Goal: Information Seeking & Learning: Learn about a topic

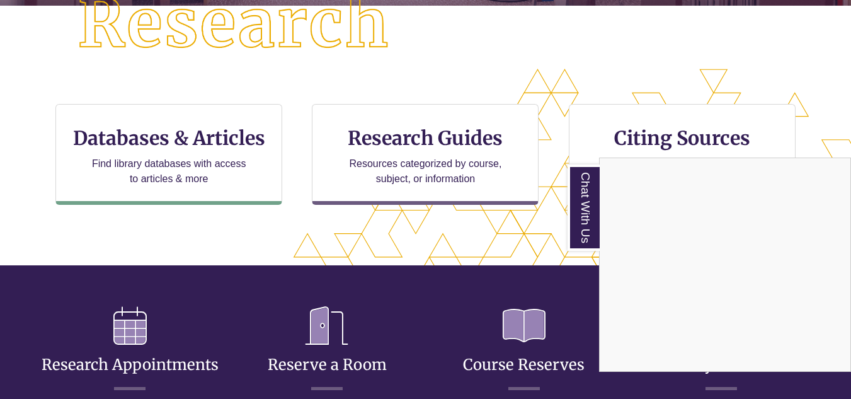
scroll to position [360, 0]
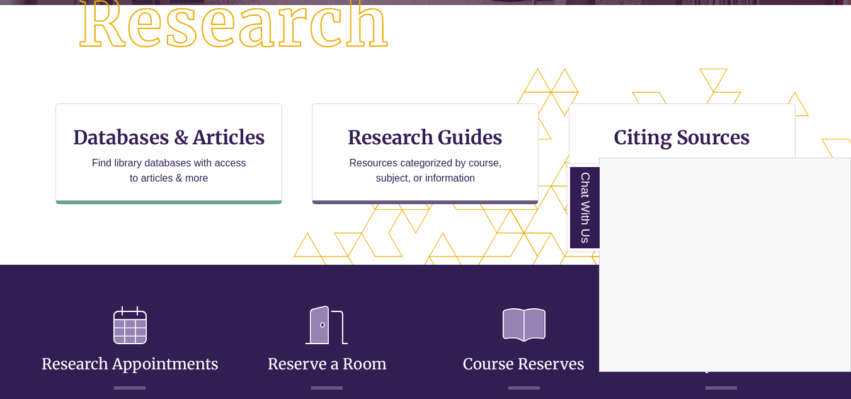
click at [169, 141] on div "Chat With Us" at bounding box center [425, 199] width 851 height 399
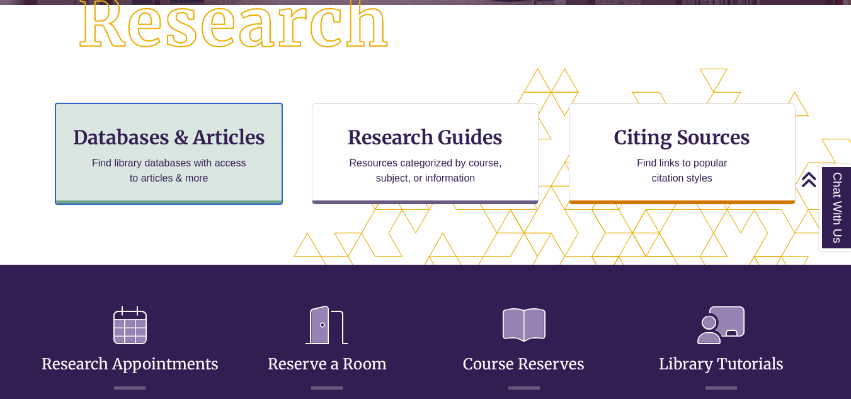
click at [169, 141] on h3 "Databases & Articles" at bounding box center [168, 137] width 205 height 24
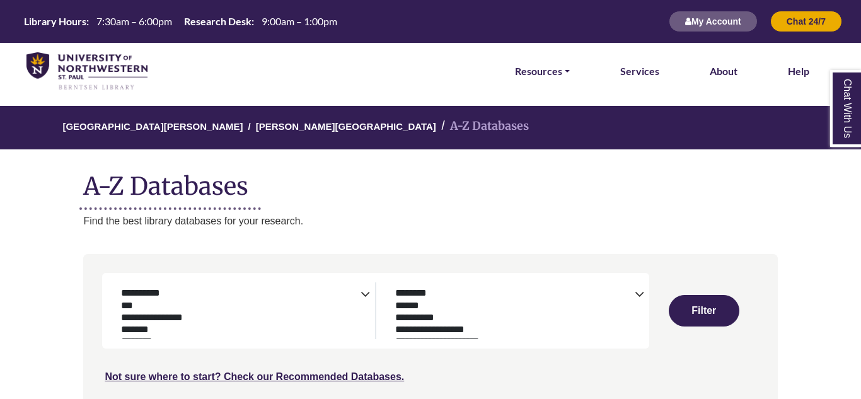
select select "Database Subject Filter"
select select "Database Types Filter"
select select "Database Subject Filter"
select select "Database Types Filter"
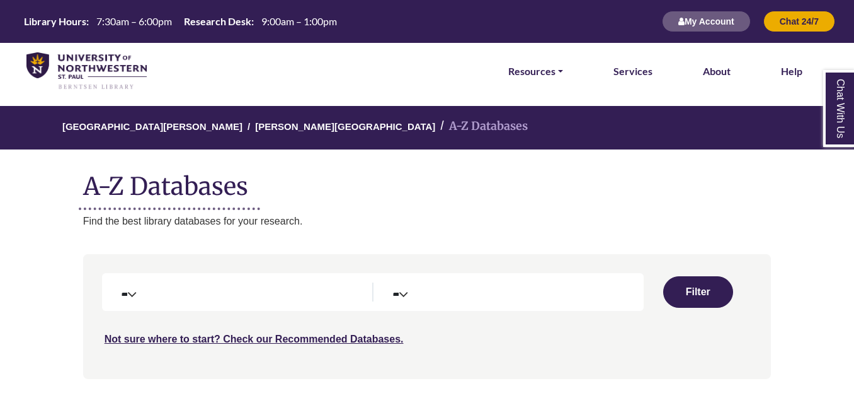
select select "Database Subject Filter"
select select "Database Types Filter"
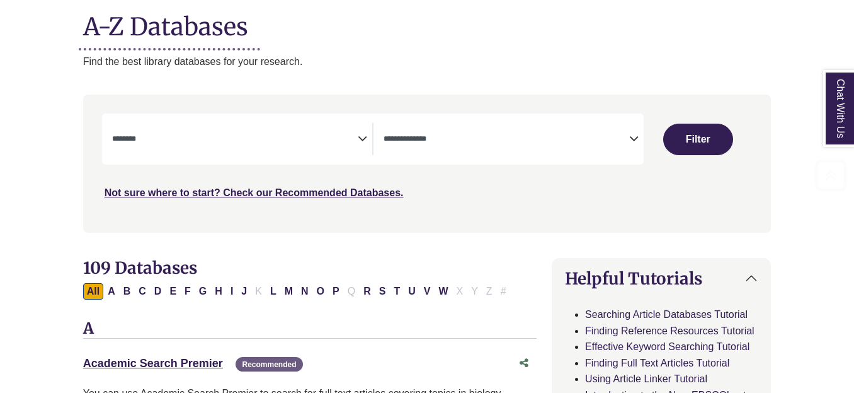
scroll to position [159, 0]
click at [365, 135] on icon "Search filters" at bounding box center [362, 137] width 9 height 19
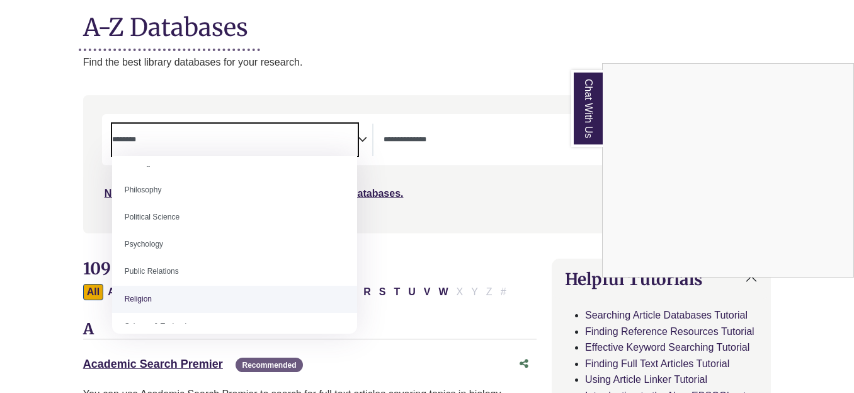
scroll to position [940, 0]
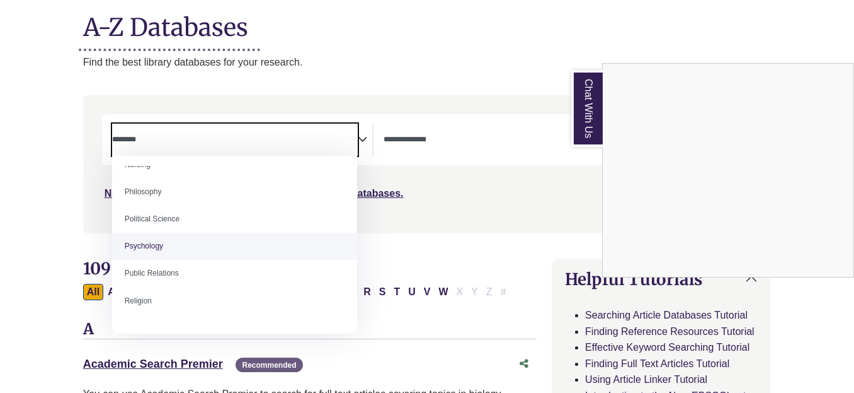
select select "*****"
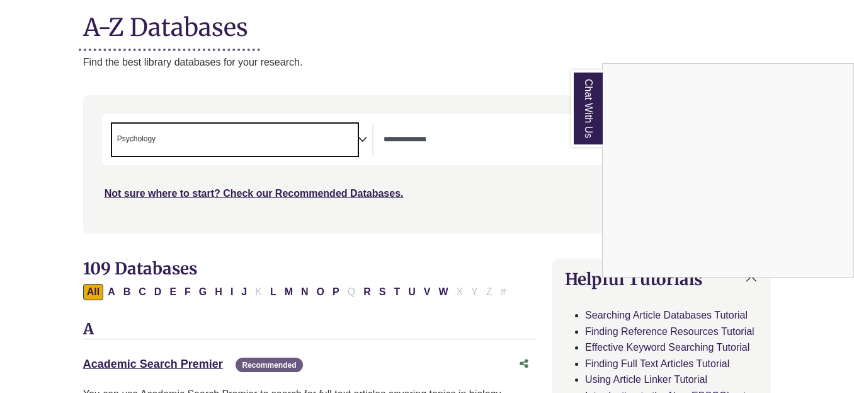
scroll to position [447, 0]
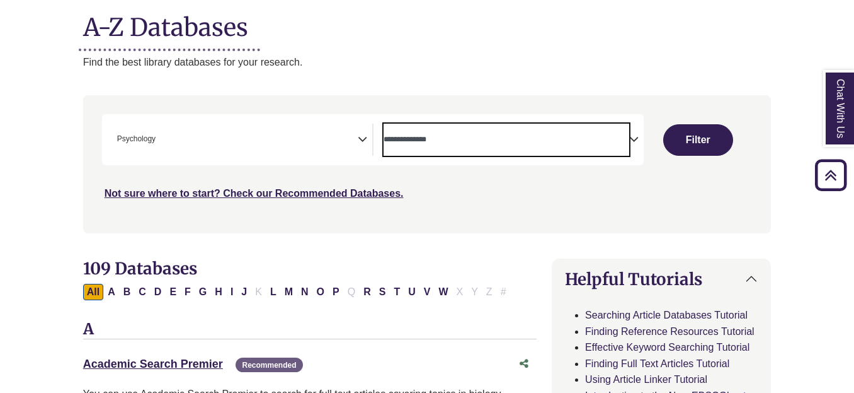
click at [509, 141] on textarea "Search" at bounding box center [507, 140] width 246 height 10
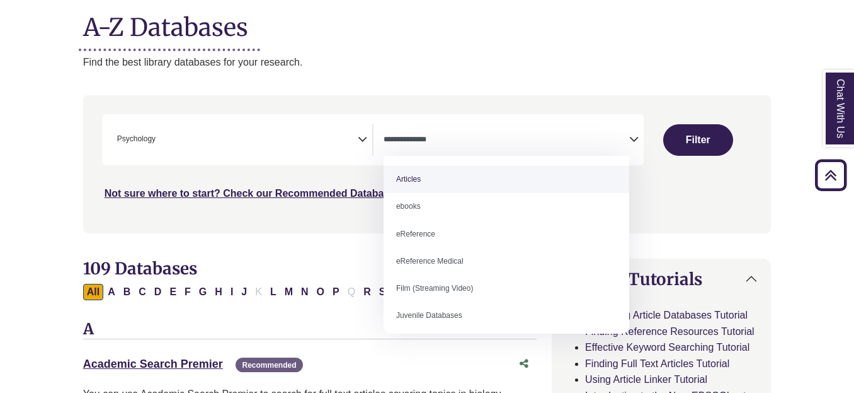
select select "*****"
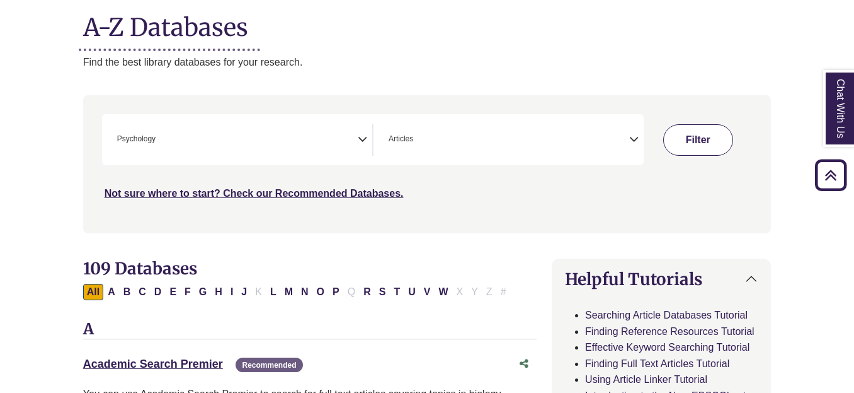
click at [721, 153] on button "Filter" at bounding box center [698, 140] width 70 height 32
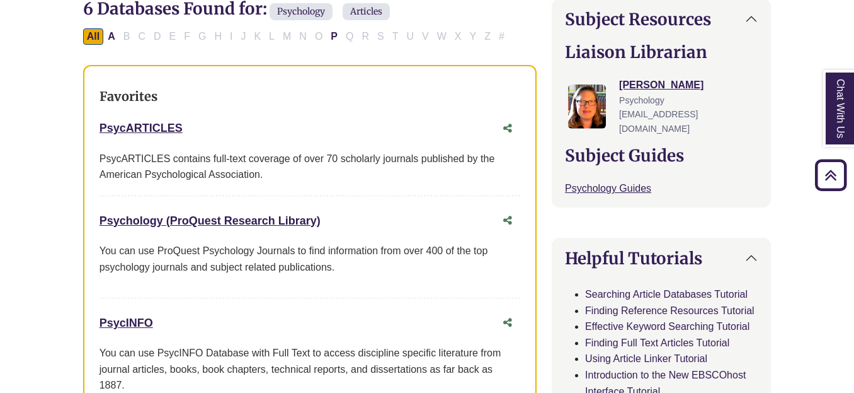
scroll to position [419, 0]
click at [142, 123] on link "PsycARTICLES This link opens in a new window" at bounding box center [141, 127] width 83 height 13
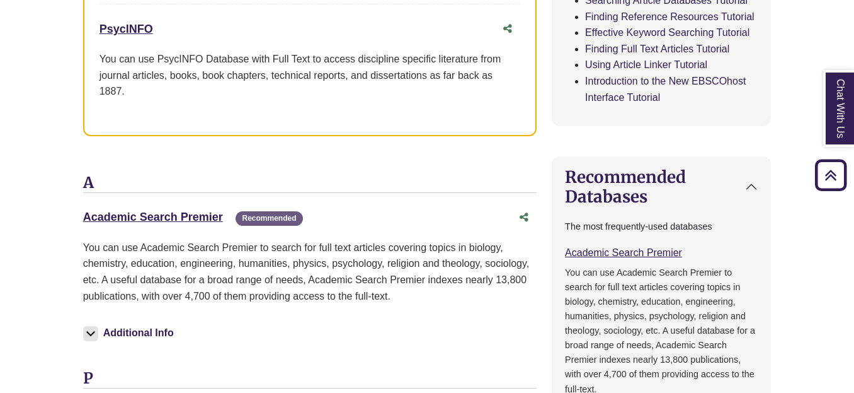
scroll to position [718, 0]
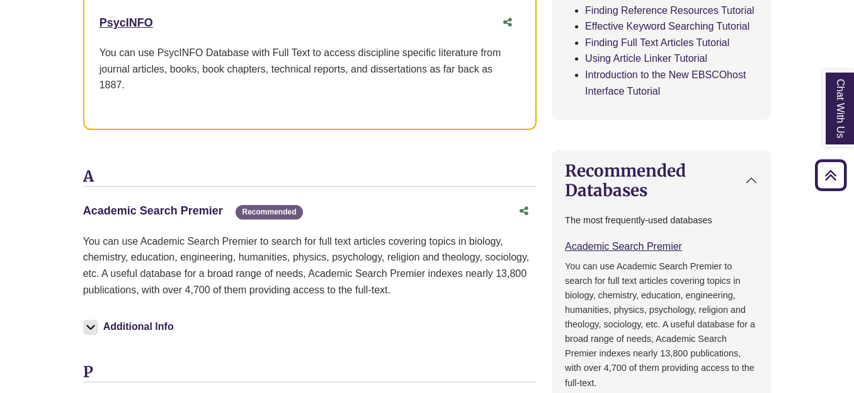
drag, startPoint x: 302, startPoint y: 273, endPoint x: 188, endPoint y: 213, distance: 128.5
click at [188, 213] on link "Academic Search Premier This link opens in a new window" at bounding box center [153, 210] width 140 height 13
